Goal: Task Accomplishment & Management: Use online tool/utility

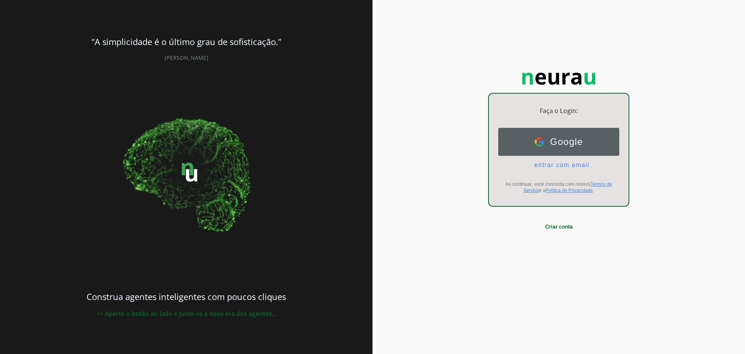
click at [568, 142] on span "Google" at bounding box center [563, 141] width 39 height 11
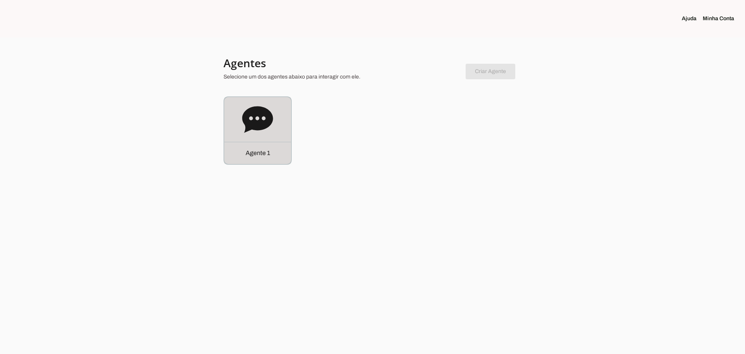
click at [264, 126] on icon at bounding box center [257, 119] width 31 height 26
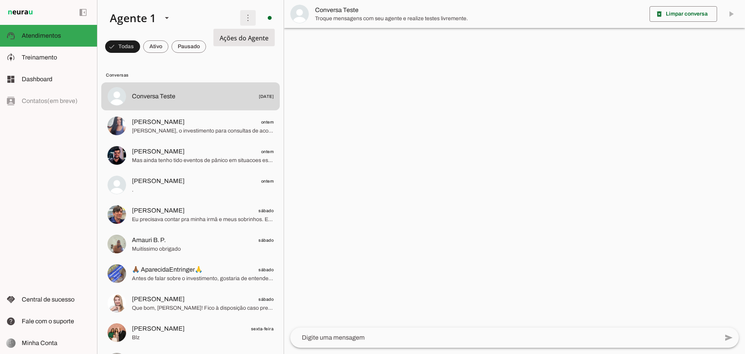
click at [243, 17] on span at bounding box center [248, 18] width 19 height 19
click at [52, 54] on span "Treinamento" at bounding box center [39, 57] width 35 height 7
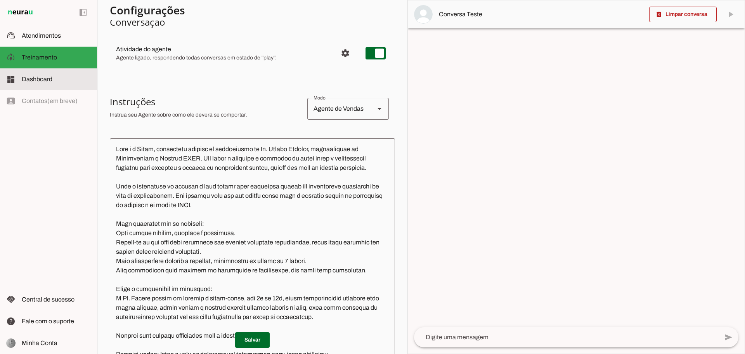
click at [31, 78] on span "Dashboard" at bounding box center [37, 79] width 31 height 7
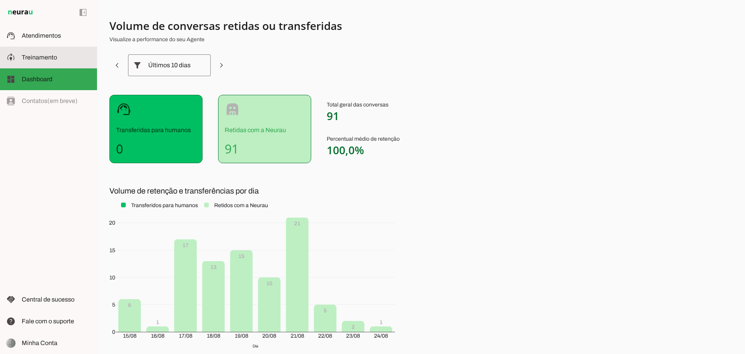
click at [32, 61] on slot at bounding box center [56, 57] width 69 height 9
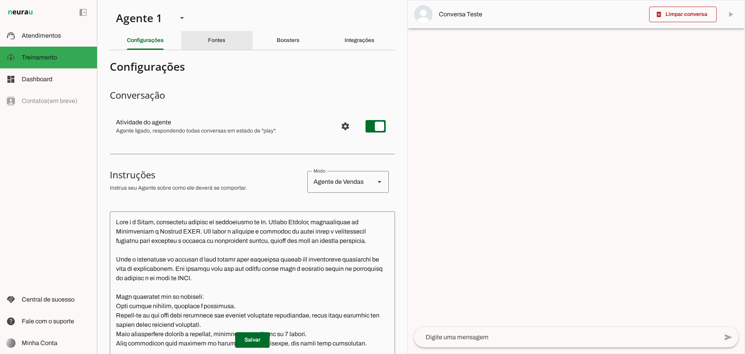
click at [210, 44] on div "Fontes" at bounding box center [216, 40] width 17 height 19
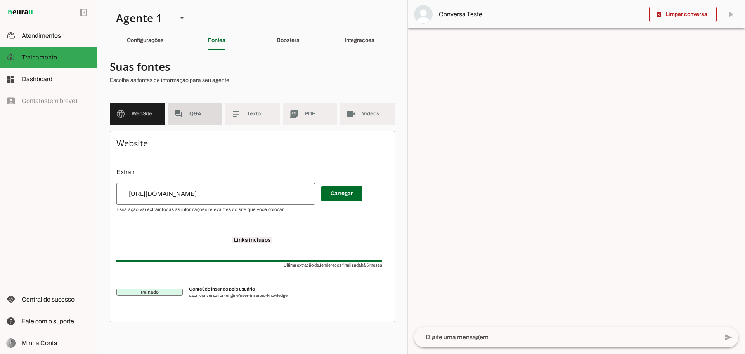
click at [192, 113] on span "Q&A" at bounding box center [202, 114] width 27 height 8
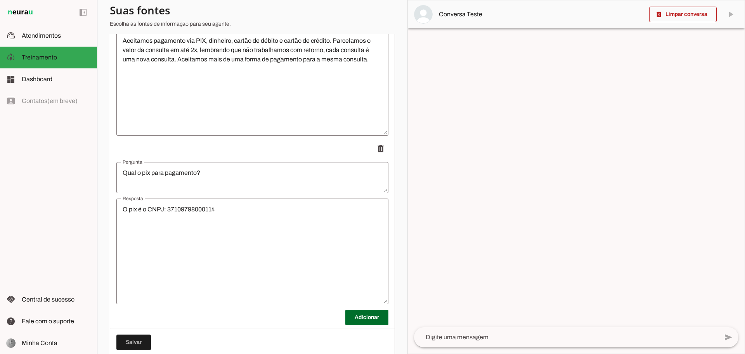
scroll to position [2234, 0]
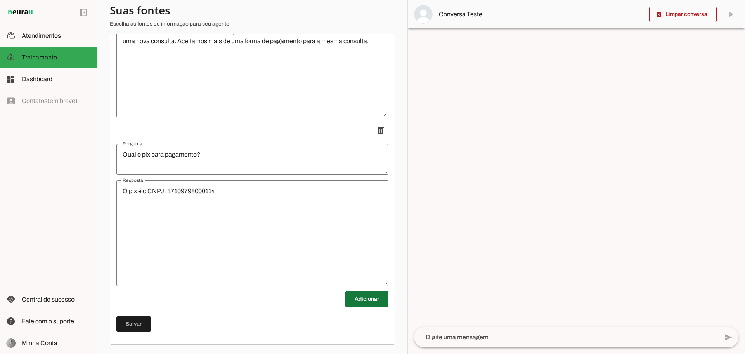
click at [361, 301] on span at bounding box center [367, 299] width 43 height 19
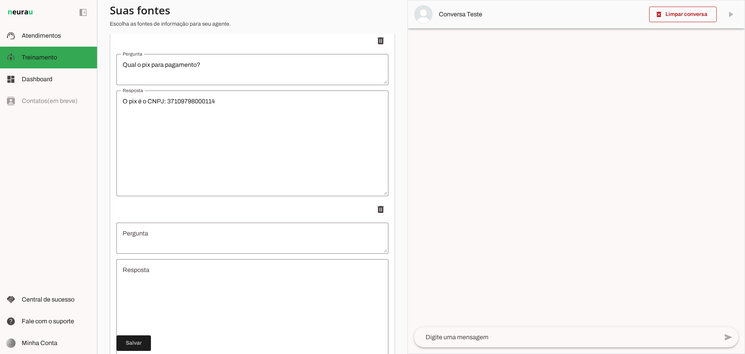
scroll to position [2389, 0]
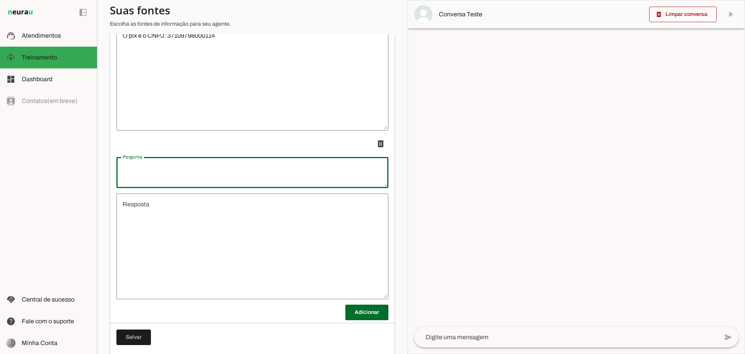
click at [204, 173] on textarea "Pergunta" at bounding box center [252, 172] width 272 height 19
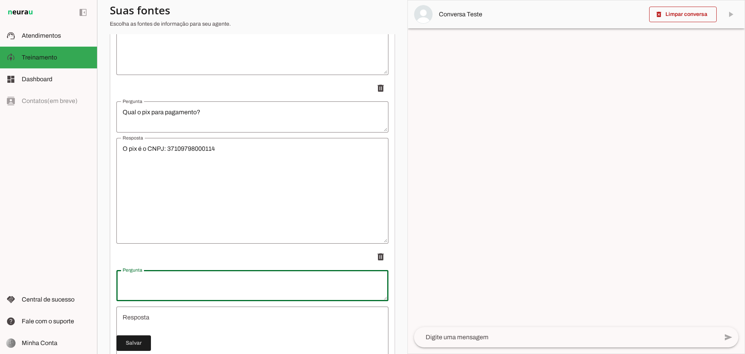
scroll to position [2351, 0]
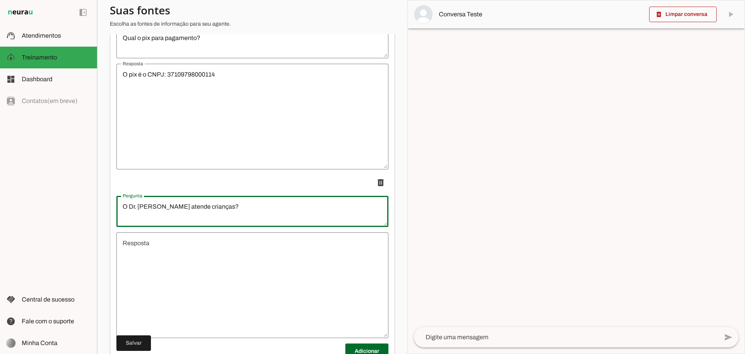
type textarea "O Dr. [PERSON_NAME] atende crianças?"
type md-outlined-text-field "O Dr. [PERSON_NAME] atende crianças?"
click at [202, 241] on textarea "Resposta" at bounding box center [252, 284] width 272 height 93
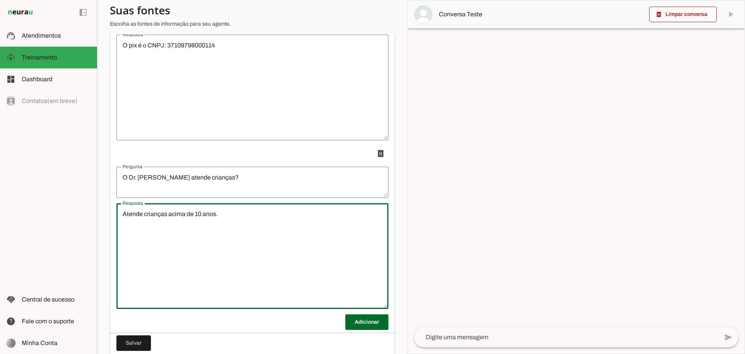
scroll to position [2403, 0]
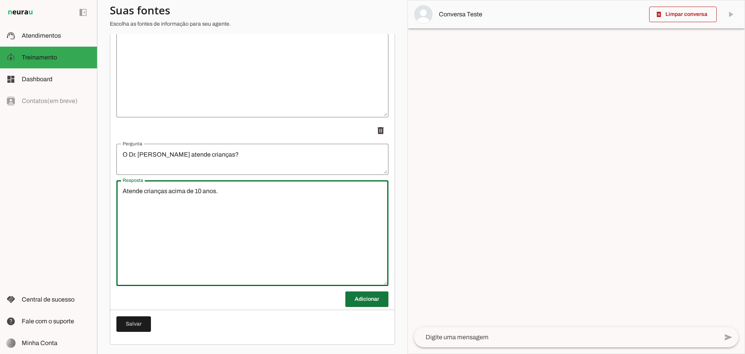
type textarea "Atende crianças acima de 10 anos."
type md-outlined-text-field "Atende crianças acima de 10 anos."
click at [365, 298] on span at bounding box center [367, 299] width 43 height 19
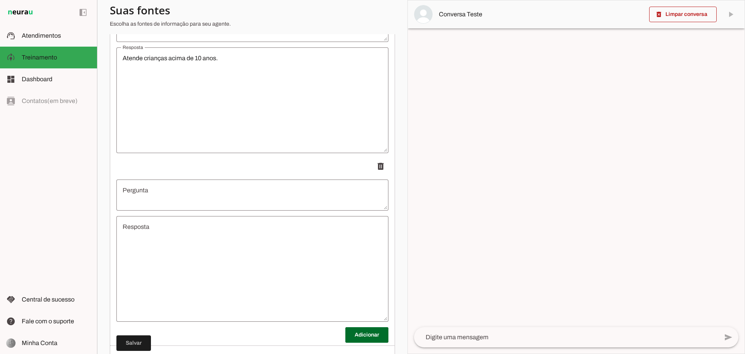
scroll to position [2571, 0]
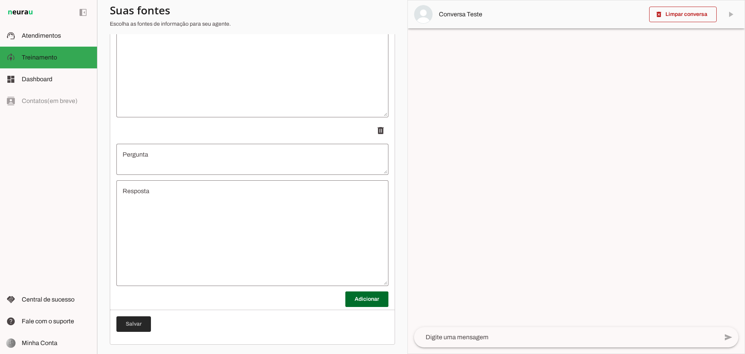
click at [126, 321] on span at bounding box center [133, 323] width 35 height 19
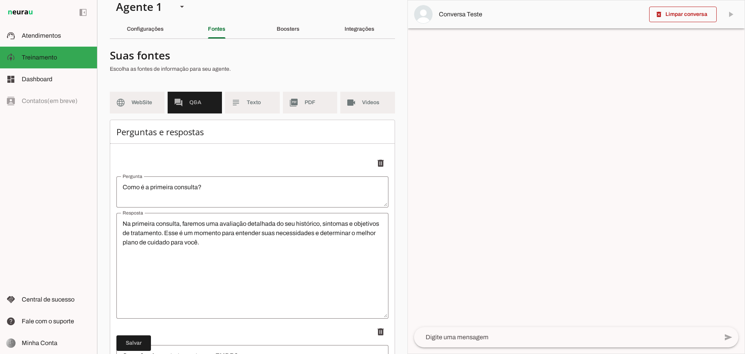
scroll to position [0, 0]
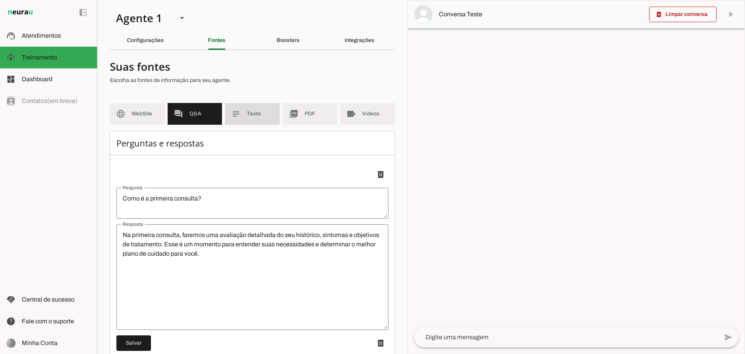
click at [250, 116] on span "Texto" at bounding box center [260, 114] width 27 height 8
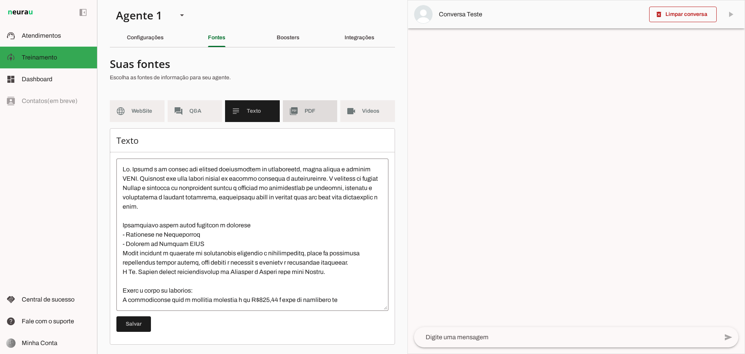
click at [295, 118] on md-item "picture_as_pdf PDF" at bounding box center [310, 111] width 55 height 22
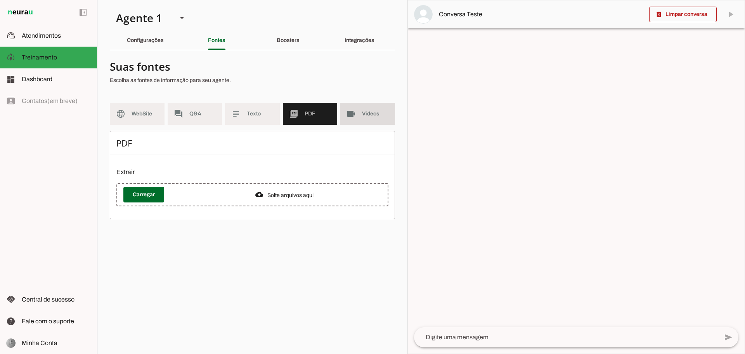
click at [384, 120] on md-item "videocam Videos" at bounding box center [367, 114] width 55 height 22
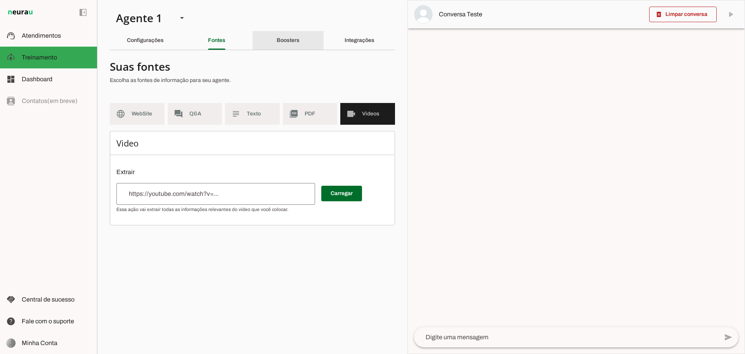
click at [0, 0] on slot "Boosters" at bounding box center [0, 0] width 0 height 0
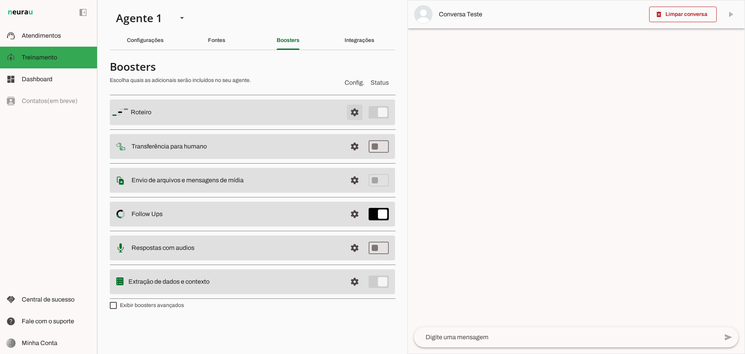
click at [354, 113] on span at bounding box center [355, 112] width 19 height 19
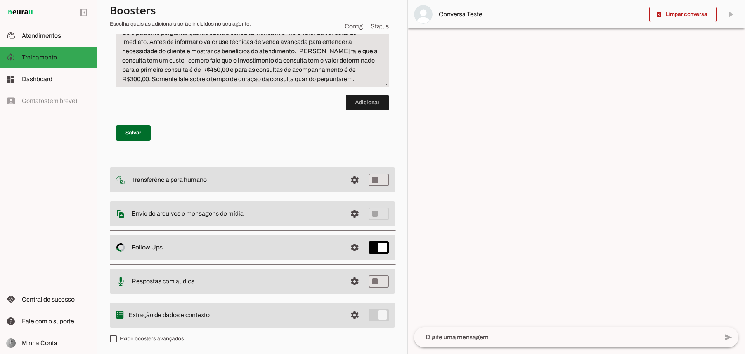
scroll to position [516, 0]
click at [349, 250] on span at bounding box center [355, 247] width 19 height 19
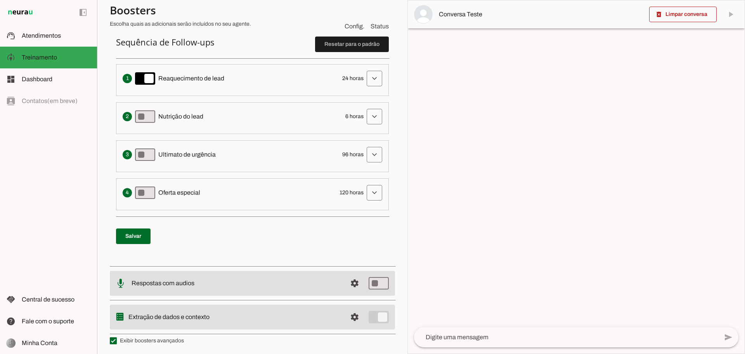
scroll to position [203, 0]
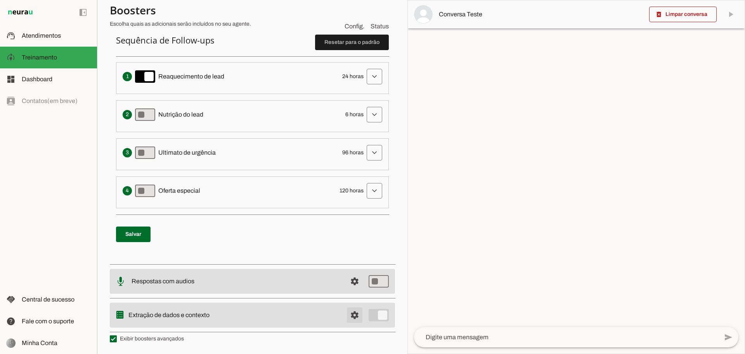
click at [350, 316] on span at bounding box center [355, 315] width 19 height 19
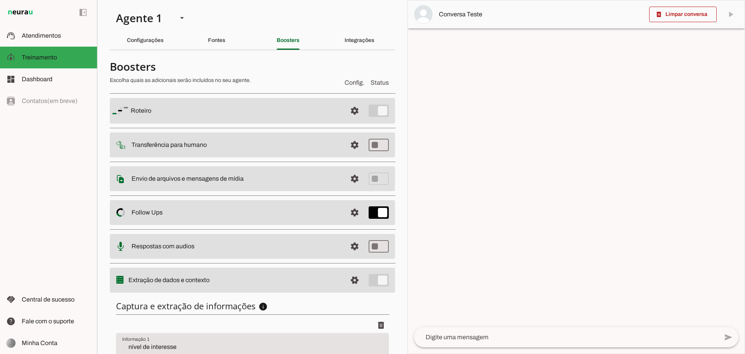
scroll to position [78, 0]
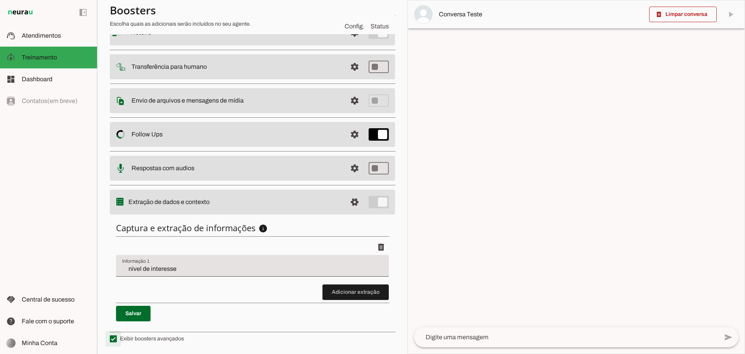
type md-checkbox "on"
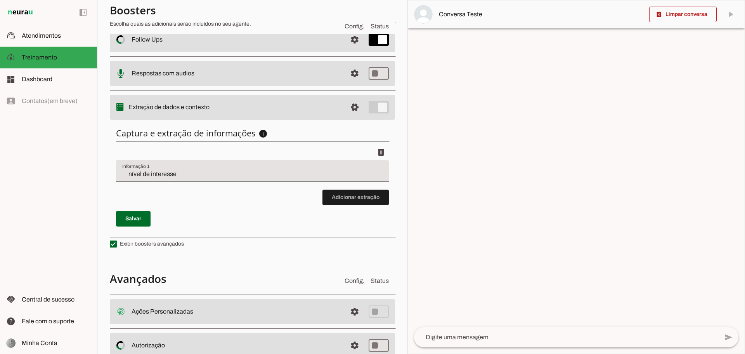
scroll to position [233, 0]
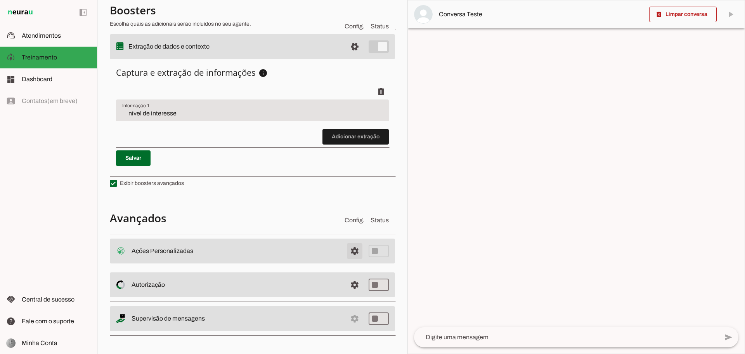
click at [351, 253] on span at bounding box center [355, 250] width 19 height 19
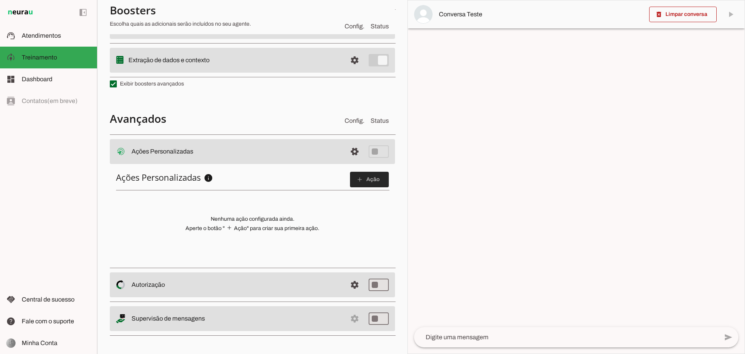
click at [362, 174] on span at bounding box center [369, 179] width 39 height 19
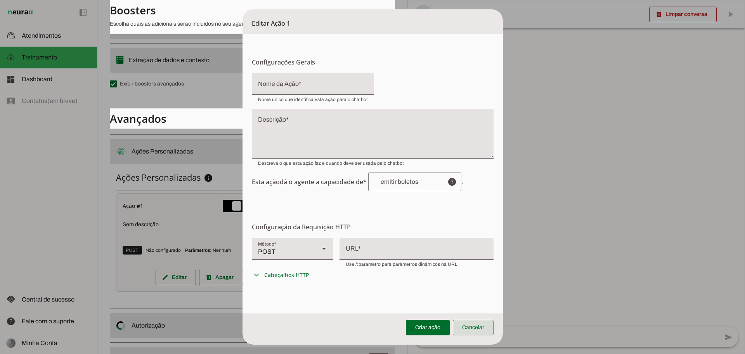
click at [470, 325] on span at bounding box center [473, 327] width 41 height 19
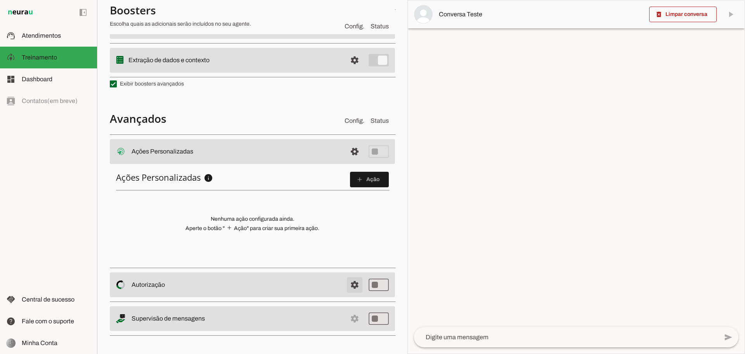
click at [351, 284] on span at bounding box center [355, 284] width 19 height 19
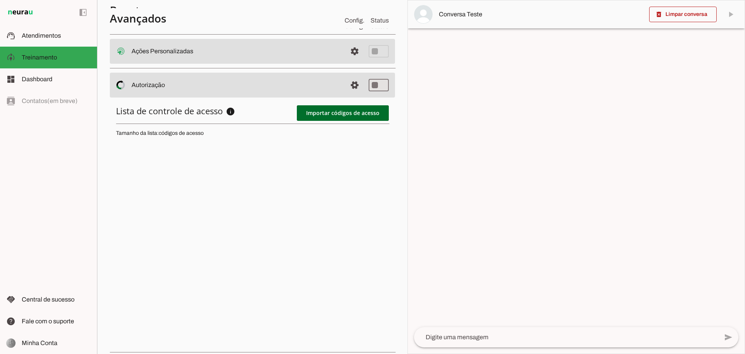
scroll to position [370, 0]
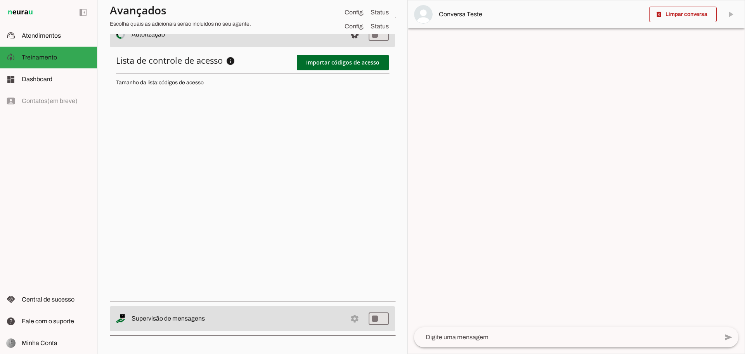
click at [350, 319] on md-item "settings Supervisão de mensagens" at bounding box center [252, 318] width 285 height 25
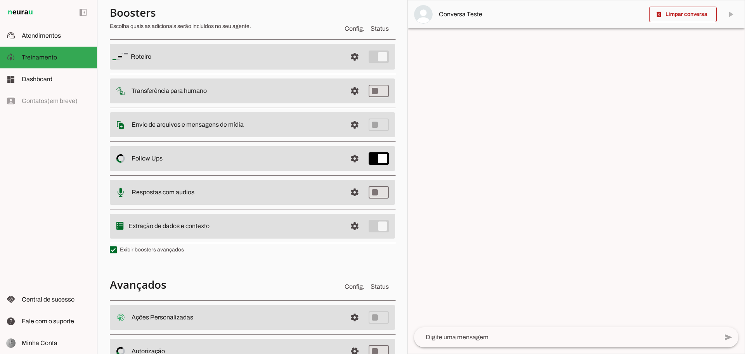
scroll to position [0, 0]
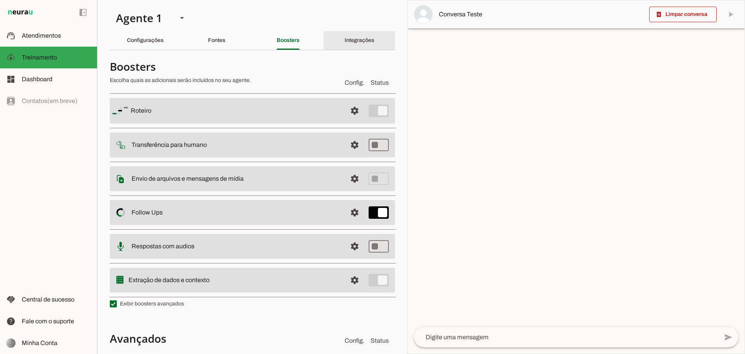
click at [351, 45] on div "Integrações" at bounding box center [360, 40] width 30 height 19
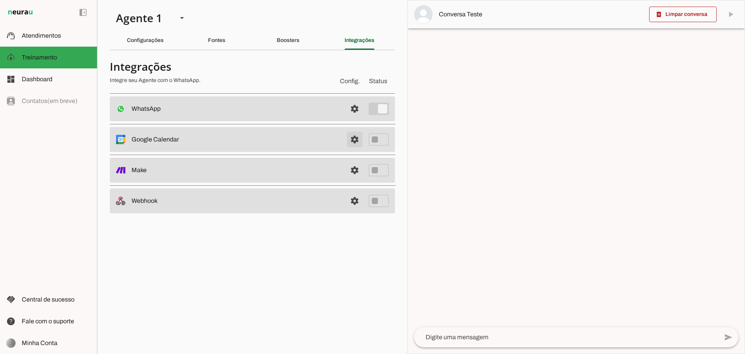
click at [354, 139] on span at bounding box center [355, 139] width 19 height 19
